Goal: Task Accomplishment & Management: Manage account settings

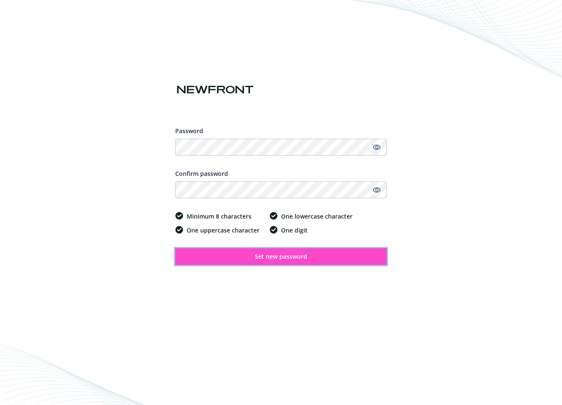
click at [259, 260] on span "Set new password" at bounding box center [281, 257] width 52 height 8
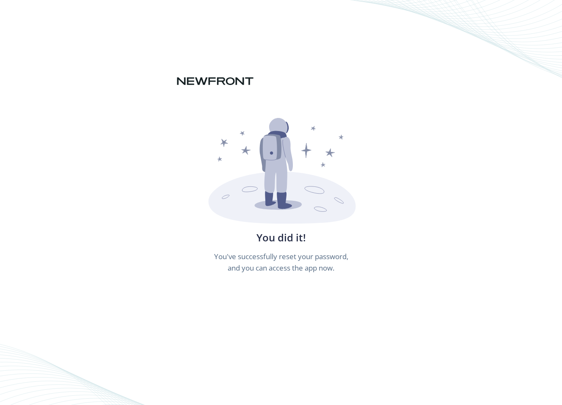
click at [284, 197] on icon at bounding box center [284, 200] width 15 height 17
click at [284, 195] on icon at bounding box center [284, 200] width 15 height 17
